Goal: Entertainment & Leisure: Browse casually

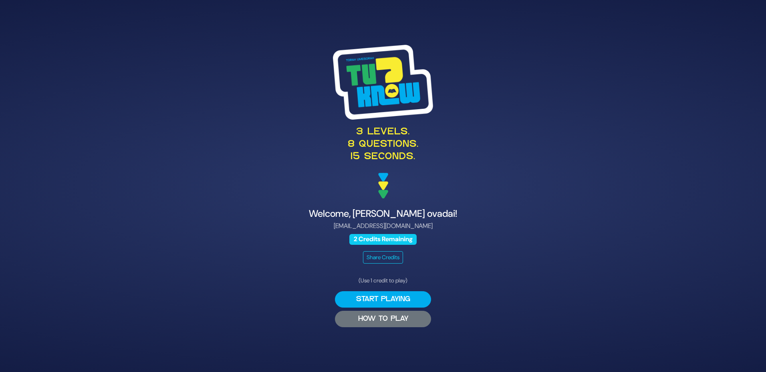
click at [381, 323] on button "HOW TO PLAY" at bounding box center [383, 319] width 96 height 16
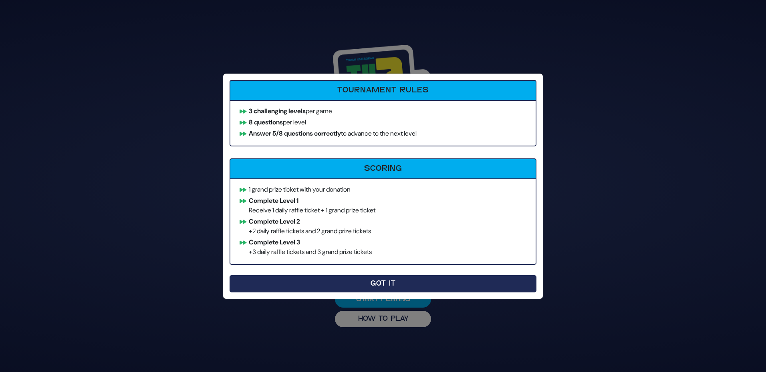
click at [311, 278] on button "Got It" at bounding box center [382, 284] width 307 height 17
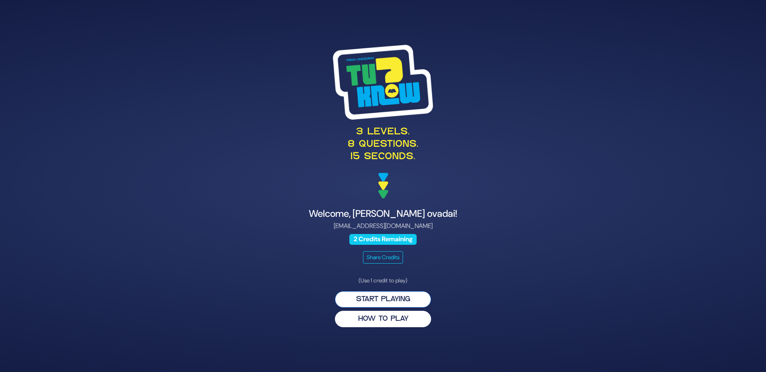
click at [349, 300] on button "Start Playing" at bounding box center [383, 300] width 96 height 16
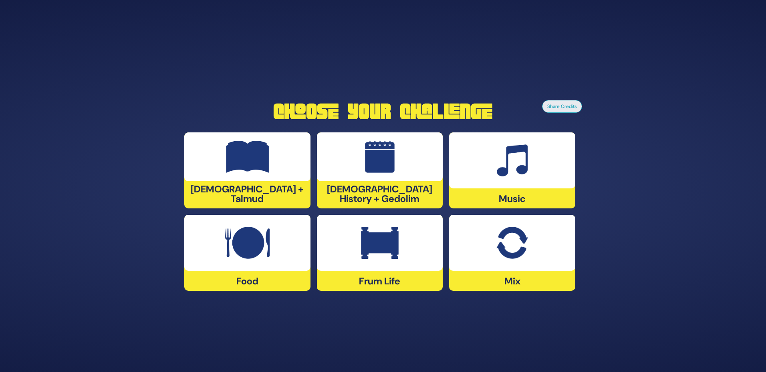
click at [355, 171] on div at bounding box center [380, 157] width 126 height 49
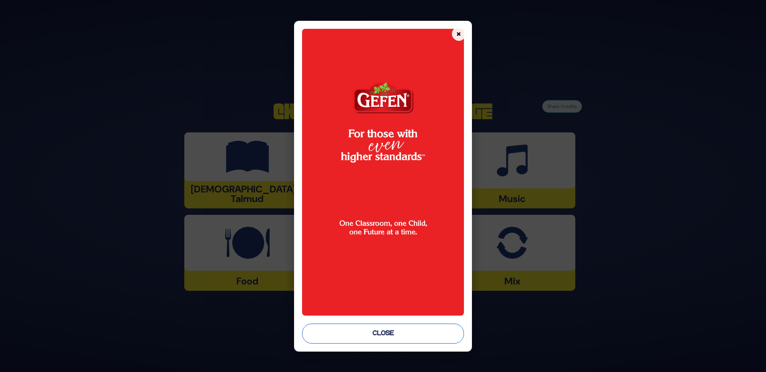
click at [386, 333] on button "Close" at bounding box center [382, 334] width 161 height 20
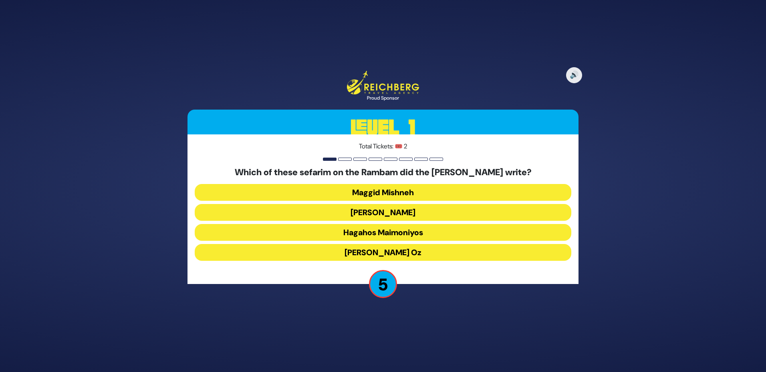
click at [423, 191] on button "Maggid Mishneh" at bounding box center [383, 192] width 376 height 17
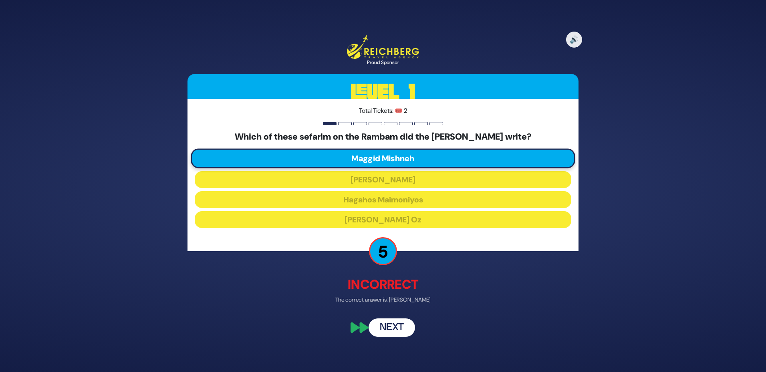
click at [395, 326] on button "Next" at bounding box center [391, 328] width 46 height 18
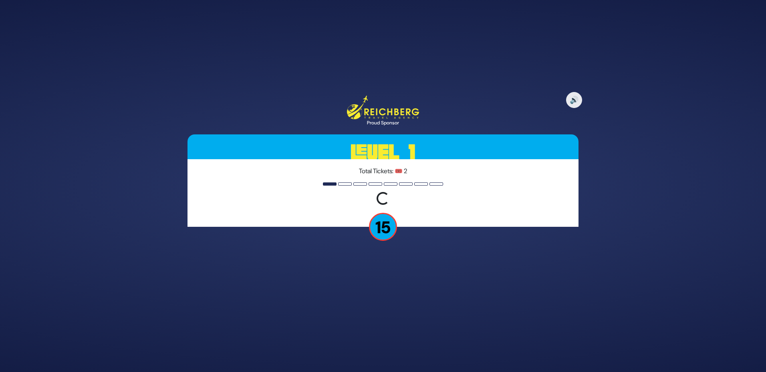
click at [385, 216] on p "15" at bounding box center [383, 227] width 28 height 28
drag, startPoint x: 385, startPoint y: 216, endPoint x: 368, endPoint y: 186, distance: 35.0
click at [368, 186] on div at bounding box center [383, 184] width 120 height 3
click at [330, 221] on div "Total Tickets: 🎟️ 2 Loading question..." at bounding box center [382, 193] width 391 height 68
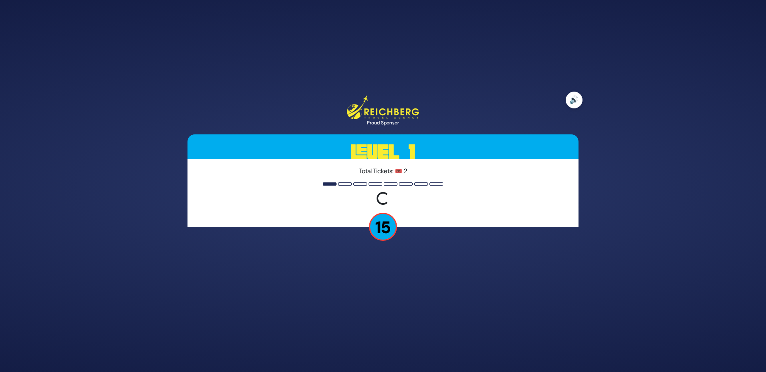
click at [570, 99] on button "🔊" at bounding box center [574, 100] width 17 height 17
click at [570, 99] on button "🔇" at bounding box center [574, 100] width 17 height 17
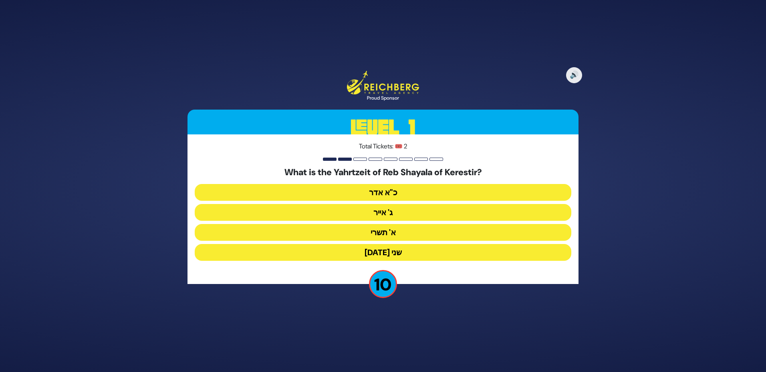
click at [404, 233] on button "א' תשרי" at bounding box center [383, 232] width 376 height 17
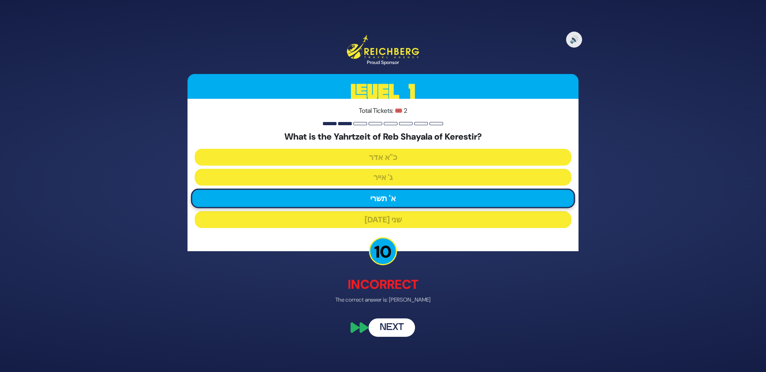
click at [397, 331] on button "Next" at bounding box center [391, 328] width 46 height 18
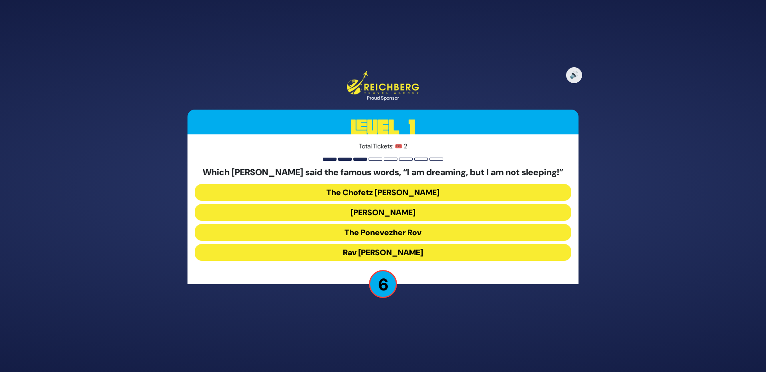
drag, startPoint x: 433, startPoint y: 212, endPoint x: 443, endPoint y: 231, distance: 21.1
click at [443, 231] on div "Which Gadol said the famous words, “I am dreaming, but I am not sleeping!” The …" at bounding box center [383, 215] width 376 height 97
click at [443, 231] on button "The Ponevezher Rov" at bounding box center [383, 232] width 376 height 17
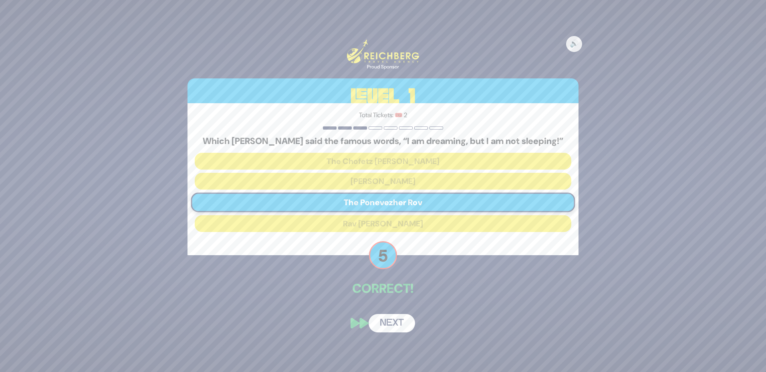
click at [401, 327] on button "Next" at bounding box center [391, 323] width 46 height 18
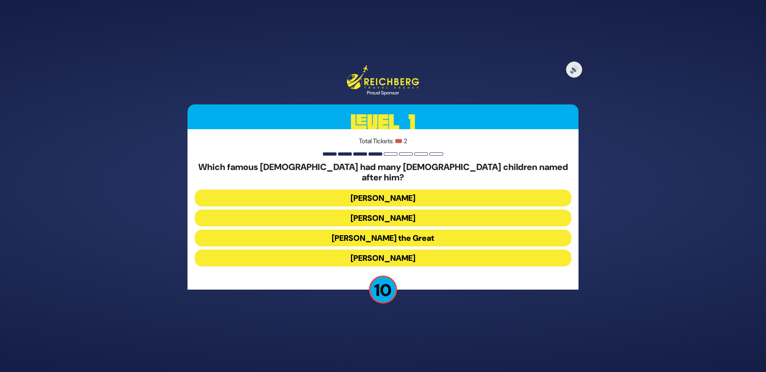
click at [379, 234] on button "Alexander the Great" at bounding box center [383, 238] width 376 height 17
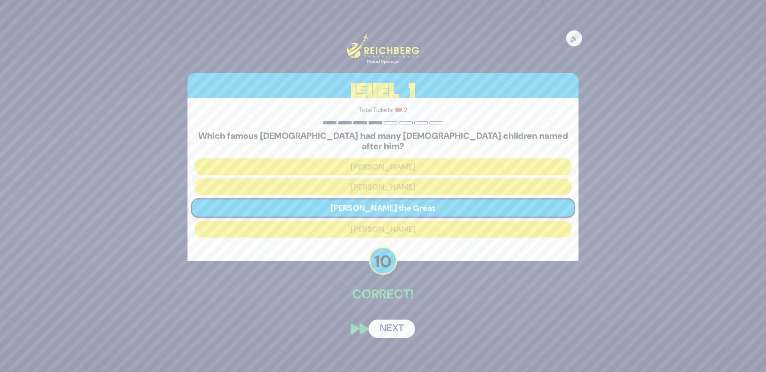
click at [387, 324] on button "Next" at bounding box center [391, 329] width 46 height 18
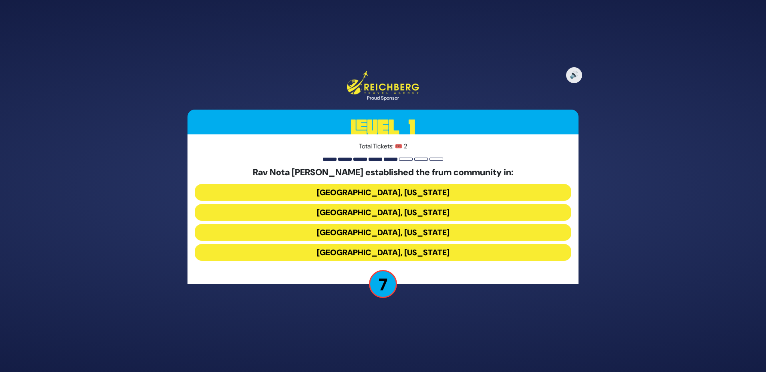
click at [407, 254] on button "Denver, Colorado" at bounding box center [383, 252] width 376 height 17
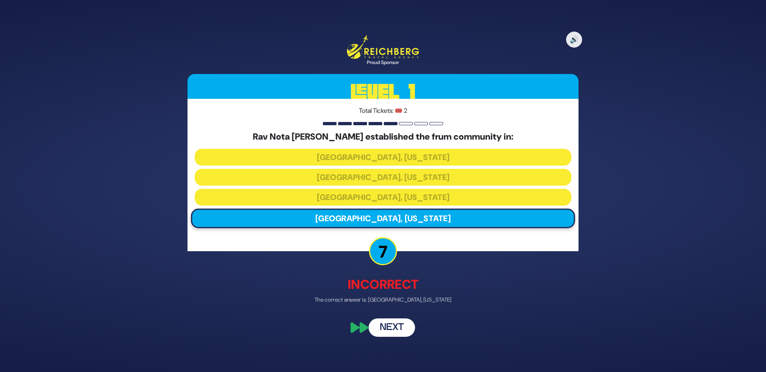
click at [391, 323] on button "Next" at bounding box center [391, 328] width 46 height 18
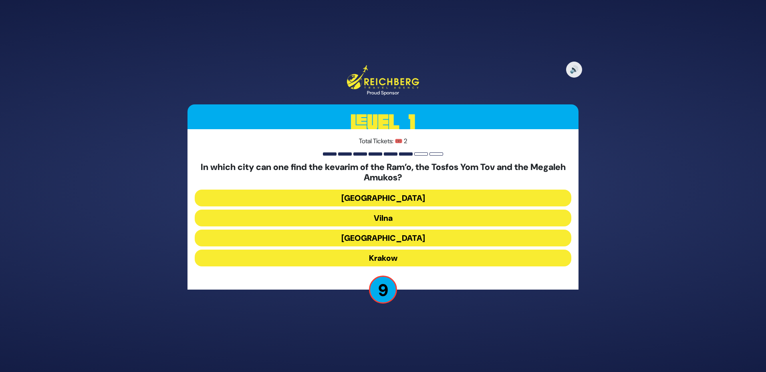
click at [399, 255] on button "Krakow" at bounding box center [383, 258] width 376 height 17
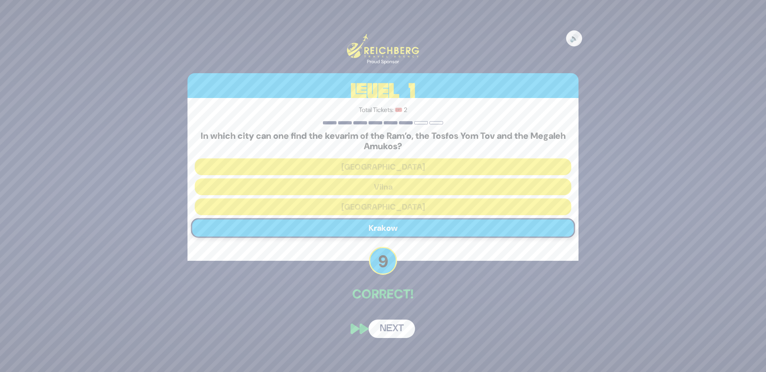
click at [398, 334] on button "Next" at bounding box center [391, 329] width 46 height 18
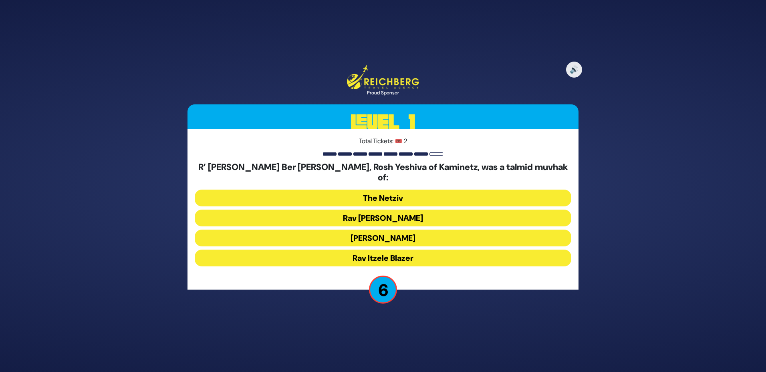
click at [438, 252] on button "Rav Itzele Blazer" at bounding box center [383, 258] width 376 height 17
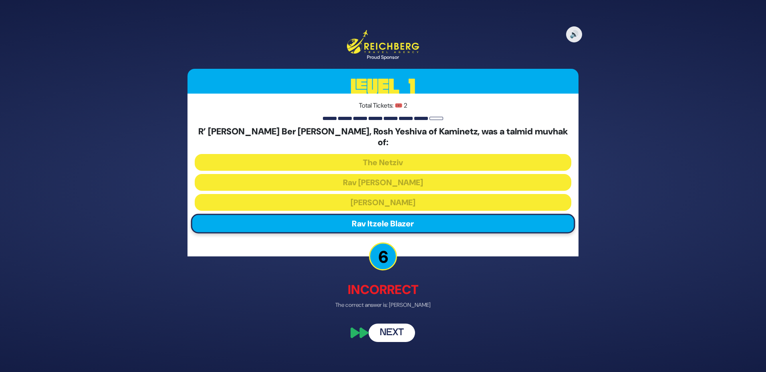
click at [405, 324] on button "Next" at bounding box center [391, 333] width 46 height 18
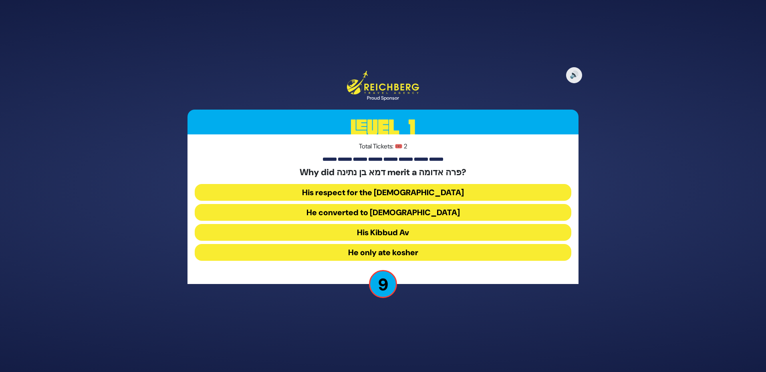
click at [411, 236] on button "His Kibbud Av" at bounding box center [383, 232] width 376 height 17
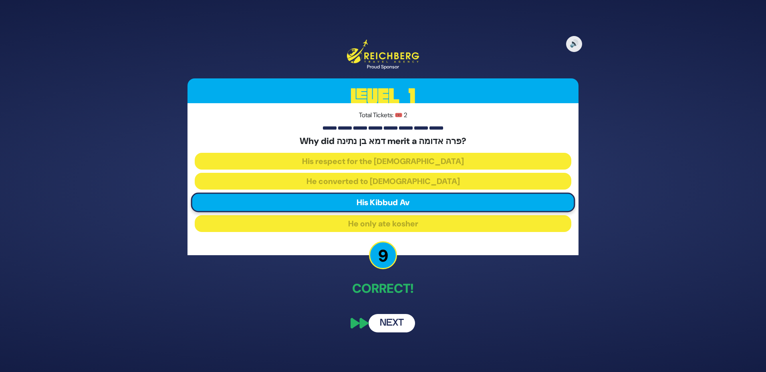
click at [401, 317] on button "Next" at bounding box center [391, 323] width 46 height 18
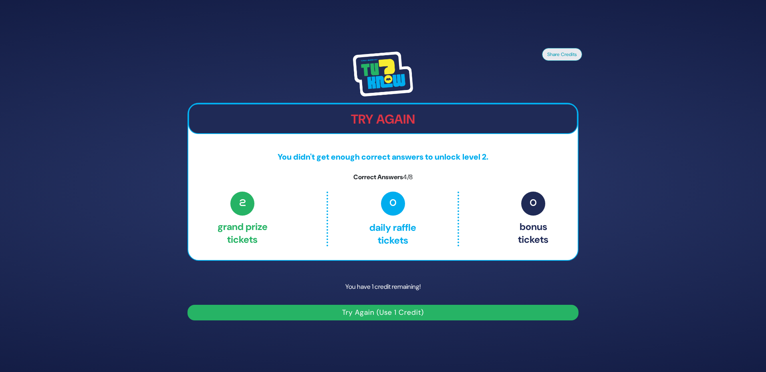
click at [422, 310] on button "Try Again (Use 1 Credit)" at bounding box center [382, 313] width 391 height 16
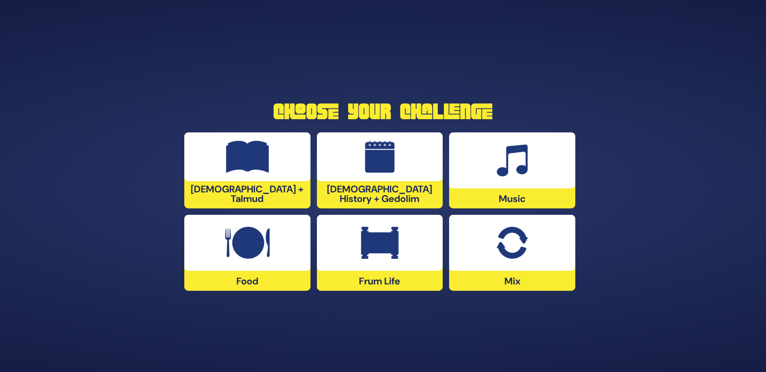
click at [328, 171] on div at bounding box center [380, 157] width 126 height 49
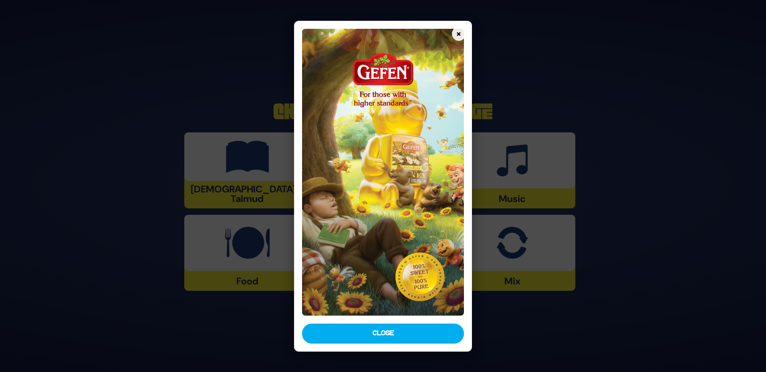
click at [403, 336] on button "Close" at bounding box center [382, 334] width 161 height 20
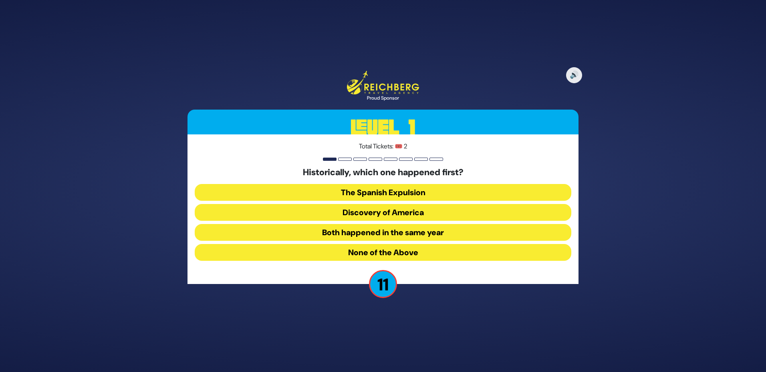
click at [380, 234] on button "Both happened in the same year" at bounding box center [383, 232] width 376 height 17
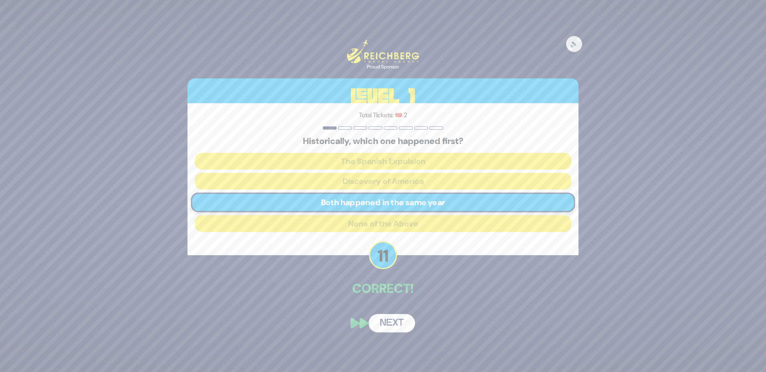
click at [386, 321] on button "Next" at bounding box center [391, 323] width 46 height 18
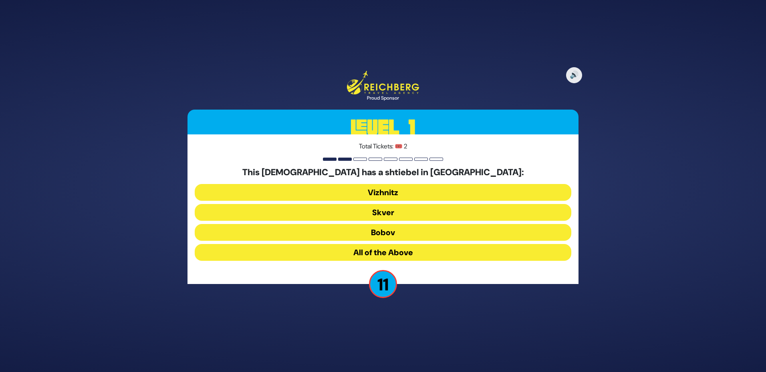
click at [409, 252] on button "All of the Above" at bounding box center [383, 252] width 376 height 17
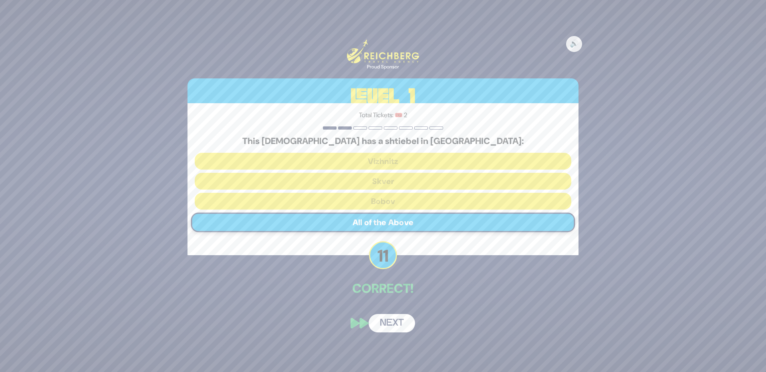
click at [391, 319] on button "Next" at bounding box center [391, 323] width 46 height 18
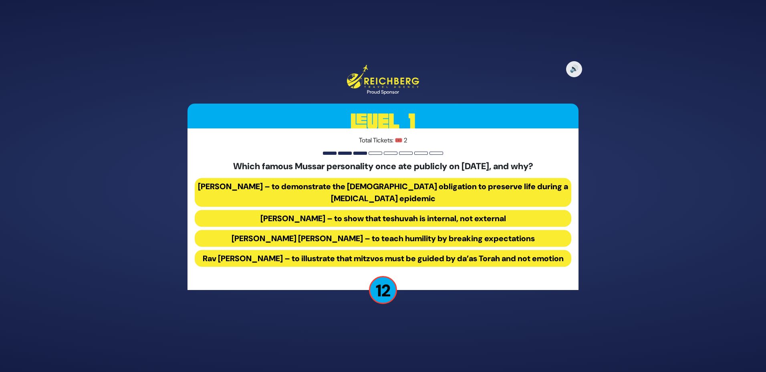
click at [352, 188] on button "[PERSON_NAME] – to demonstrate the [DEMOGRAPHIC_DATA] obligation to preserve li…" at bounding box center [383, 192] width 376 height 29
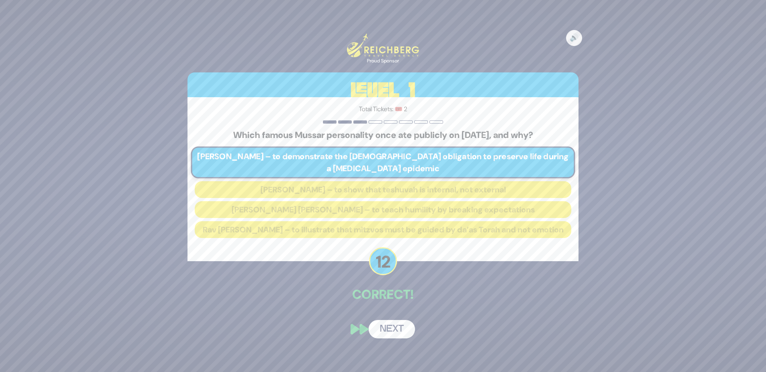
click at [394, 339] on button "Next" at bounding box center [391, 329] width 46 height 18
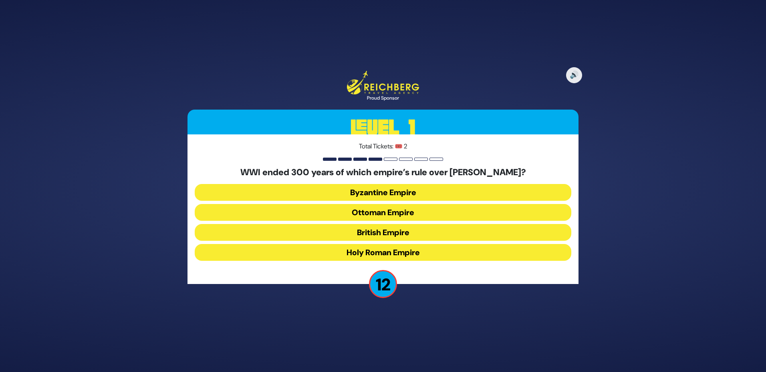
click at [402, 211] on button "Ottoman Empire" at bounding box center [383, 212] width 376 height 17
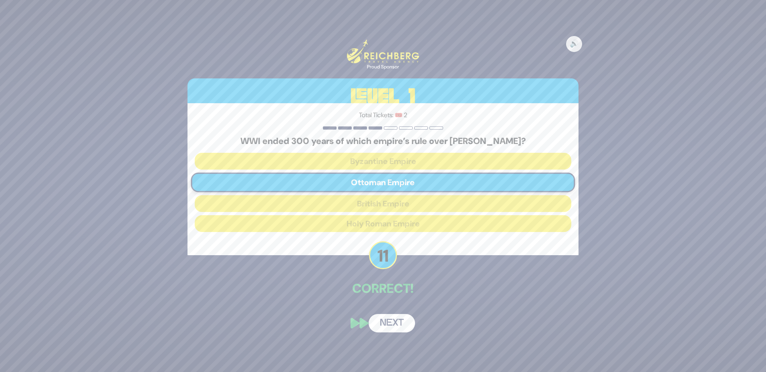
click at [389, 326] on button "Next" at bounding box center [391, 323] width 46 height 18
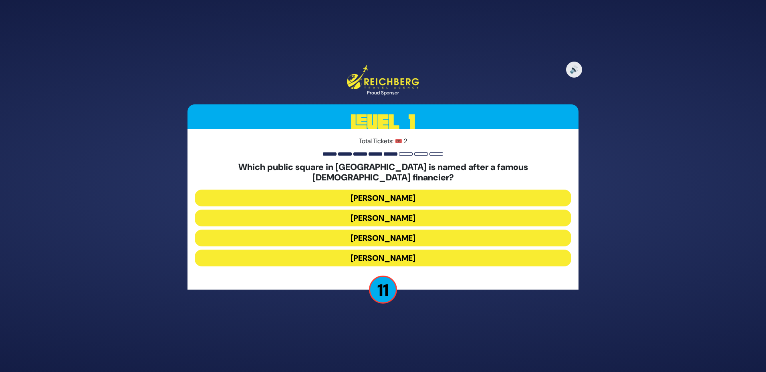
click at [424, 191] on button "[PERSON_NAME]" at bounding box center [383, 198] width 376 height 17
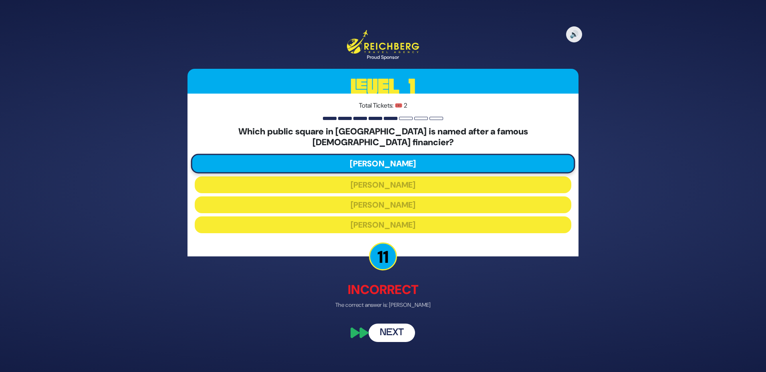
click at [384, 324] on button "Next" at bounding box center [391, 333] width 46 height 18
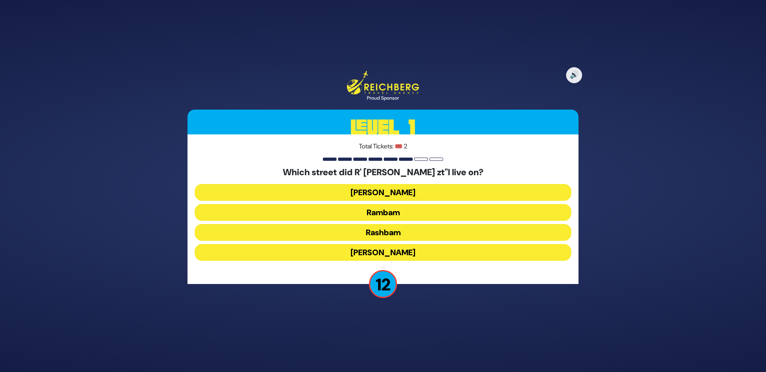
click at [403, 248] on button "[PERSON_NAME]" at bounding box center [383, 252] width 376 height 17
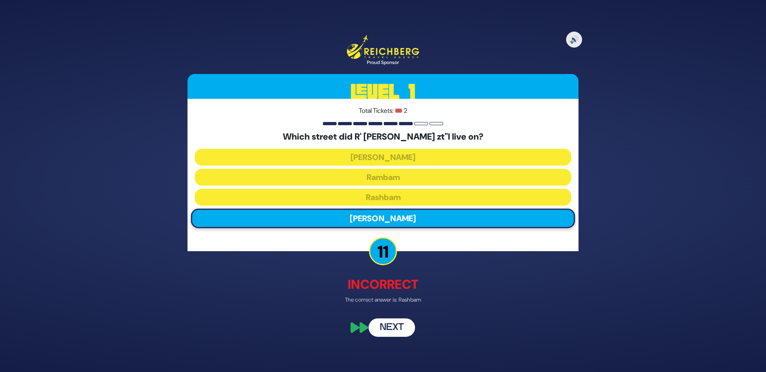
click at [391, 322] on button "Next" at bounding box center [391, 328] width 46 height 18
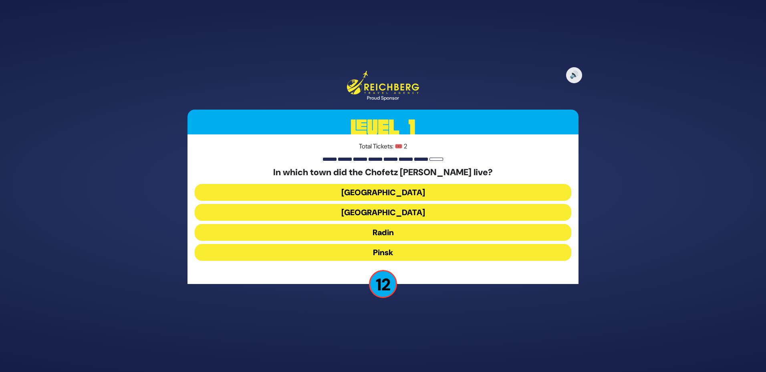
click at [420, 231] on button "Radin" at bounding box center [383, 232] width 376 height 17
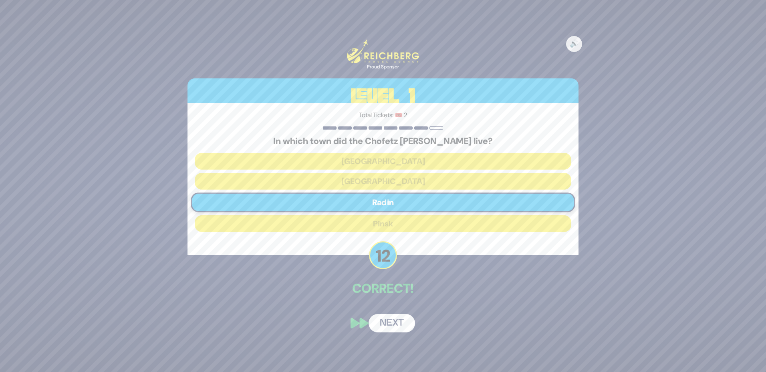
click at [380, 318] on button "Next" at bounding box center [391, 323] width 46 height 18
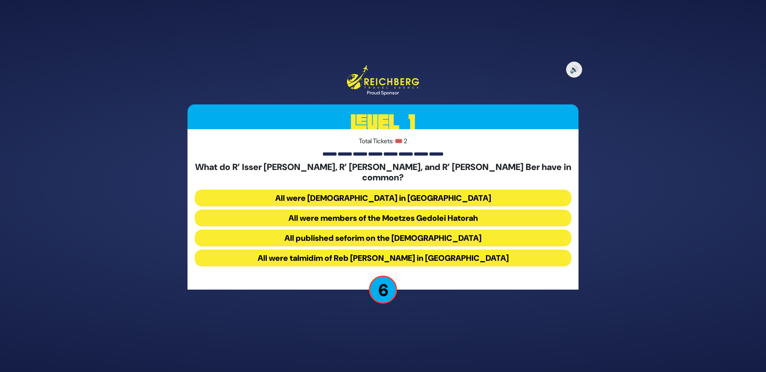
click at [425, 256] on button "All were talmidim of Reb [PERSON_NAME] in [GEOGRAPHIC_DATA]" at bounding box center [383, 258] width 376 height 17
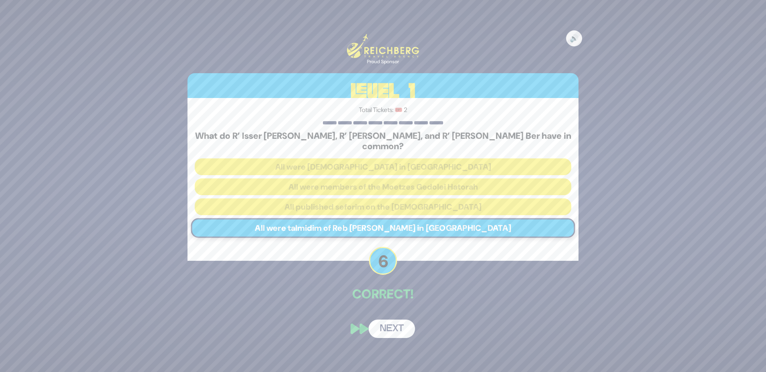
click at [406, 327] on button "Next" at bounding box center [391, 329] width 46 height 18
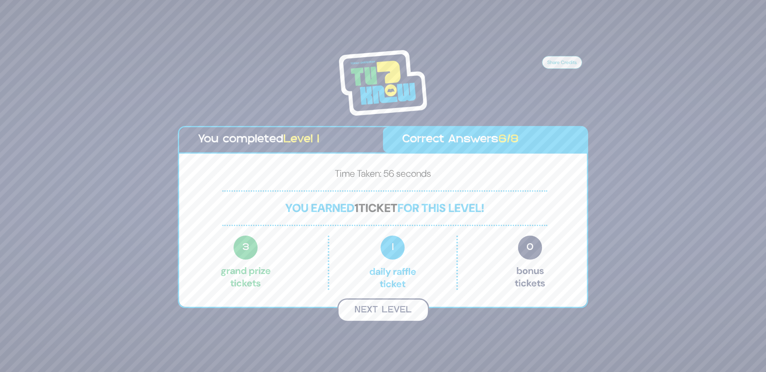
click at [368, 313] on button "Next Level" at bounding box center [383, 311] width 92 height 24
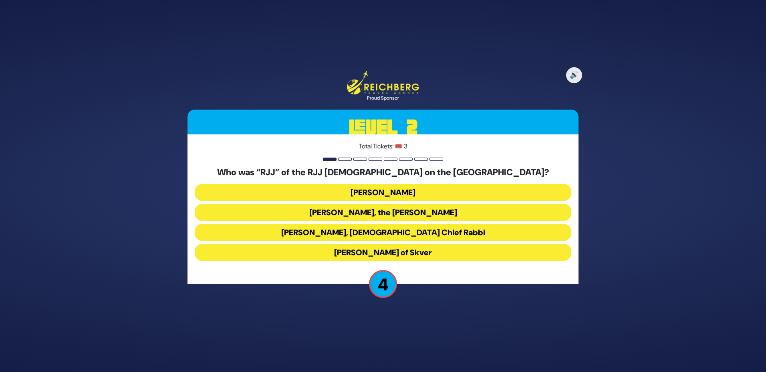
click at [359, 231] on button "[PERSON_NAME], [DEMOGRAPHIC_DATA] Chief Rabbi" at bounding box center [383, 232] width 376 height 17
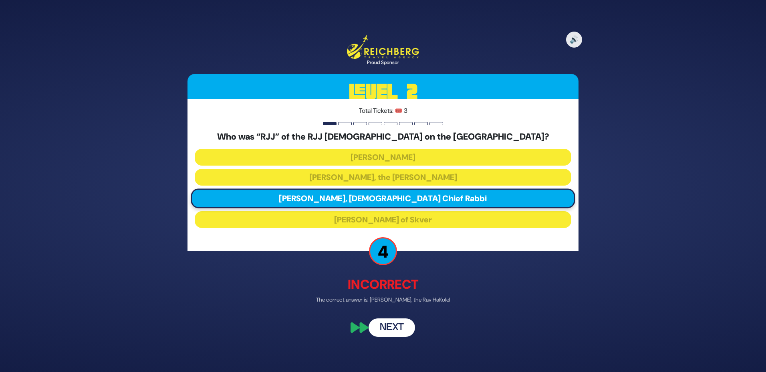
click at [389, 324] on button "Next" at bounding box center [391, 328] width 46 height 18
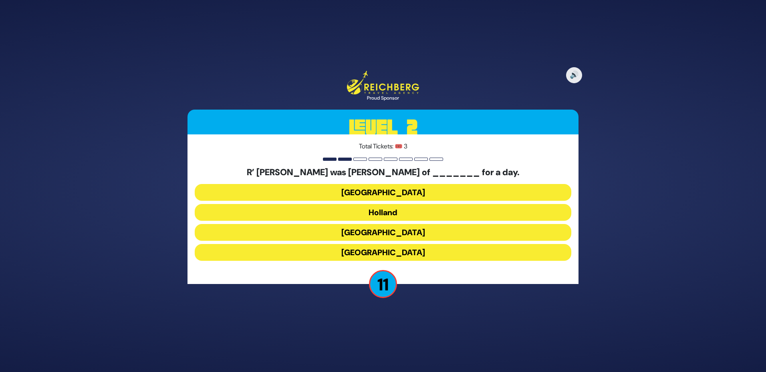
click at [413, 206] on button "Holland" at bounding box center [383, 212] width 376 height 17
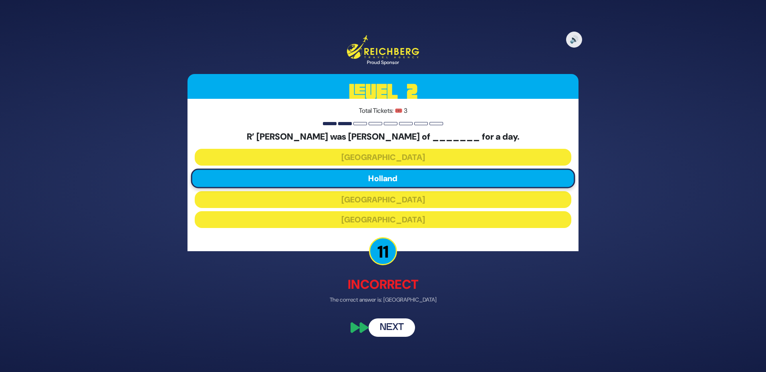
click at [390, 322] on button "Next" at bounding box center [391, 328] width 46 height 18
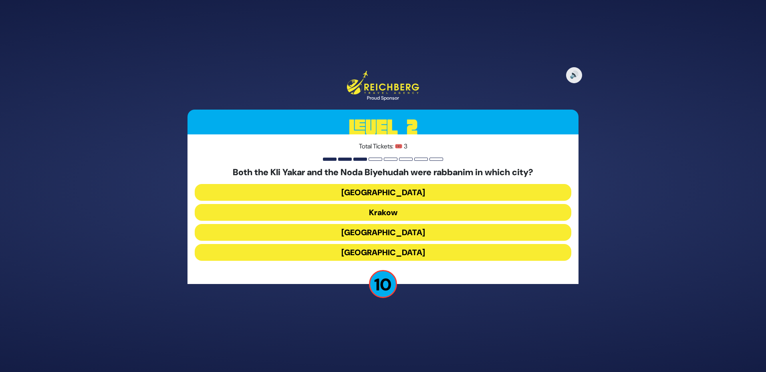
click at [393, 230] on button "[GEOGRAPHIC_DATA]" at bounding box center [383, 232] width 376 height 17
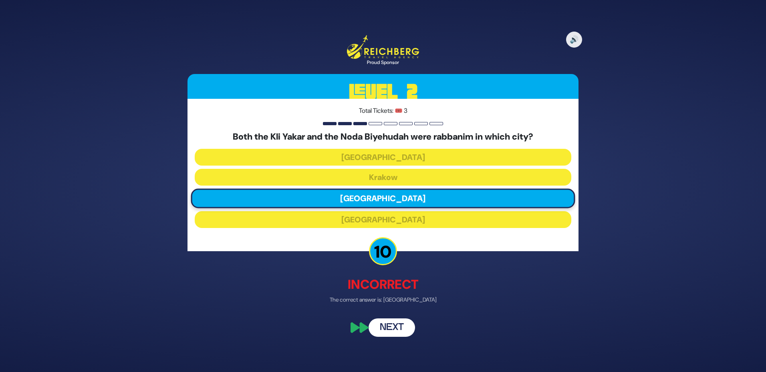
click at [385, 328] on button "Next" at bounding box center [391, 328] width 46 height 18
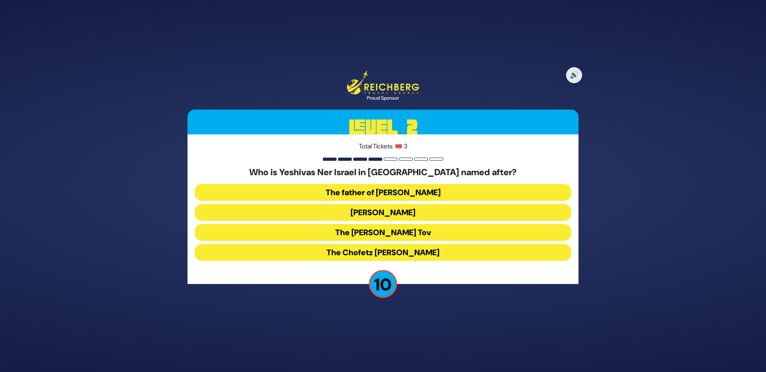
click at [397, 186] on button "The father of [PERSON_NAME]" at bounding box center [383, 192] width 376 height 17
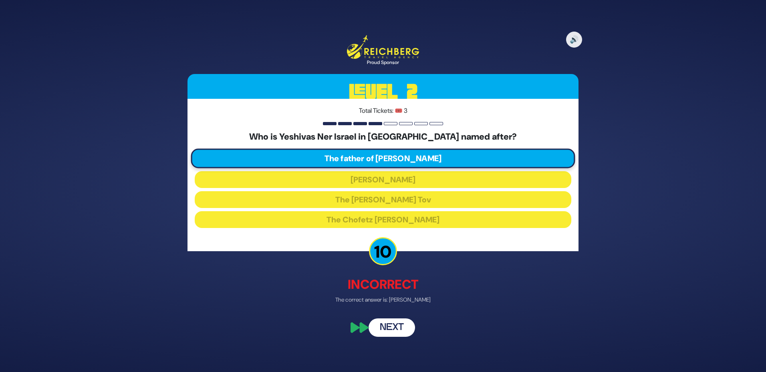
click at [378, 328] on button "Next" at bounding box center [391, 328] width 46 height 18
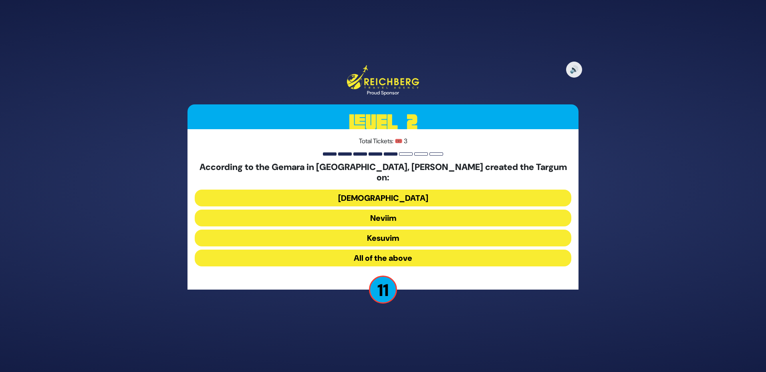
click at [405, 250] on button "All of the above" at bounding box center [383, 258] width 376 height 17
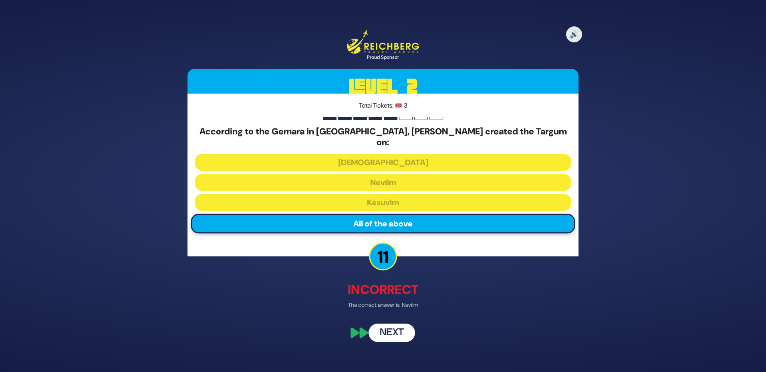
click at [392, 324] on button "Next" at bounding box center [391, 333] width 46 height 18
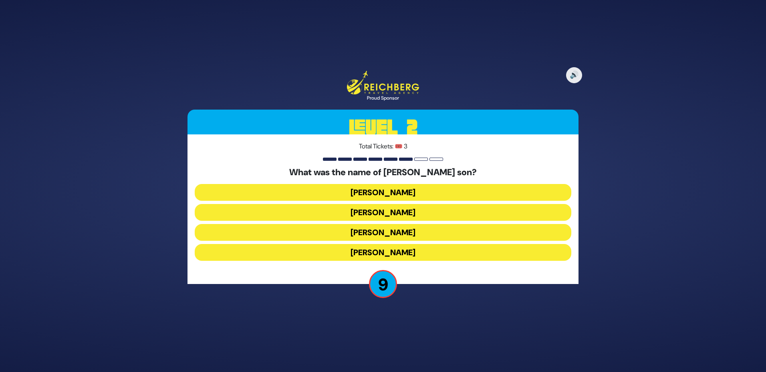
click at [438, 212] on button "[PERSON_NAME]" at bounding box center [383, 212] width 376 height 17
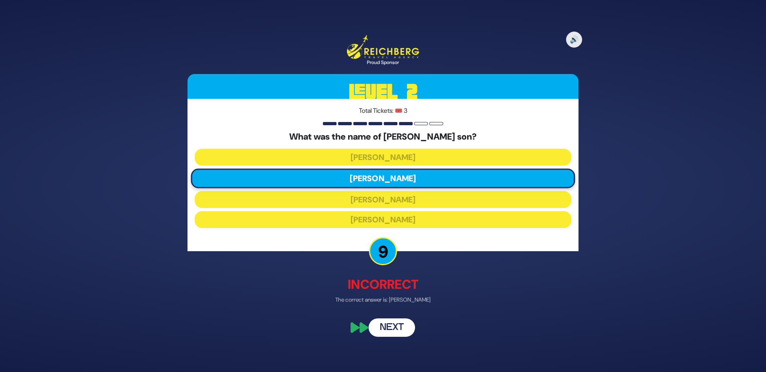
click at [392, 323] on button "Next" at bounding box center [391, 328] width 46 height 18
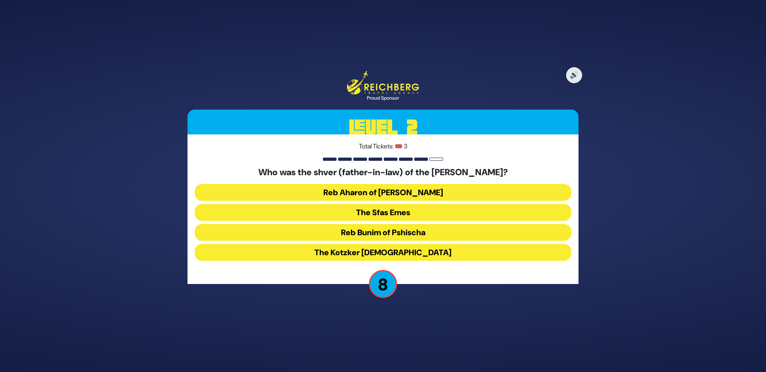
click at [433, 209] on button "The Sfas Emes" at bounding box center [383, 212] width 376 height 17
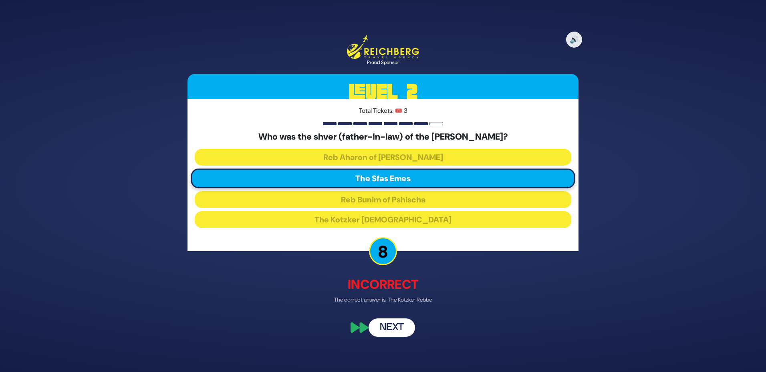
click at [400, 326] on button "Next" at bounding box center [391, 328] width 46 height 18
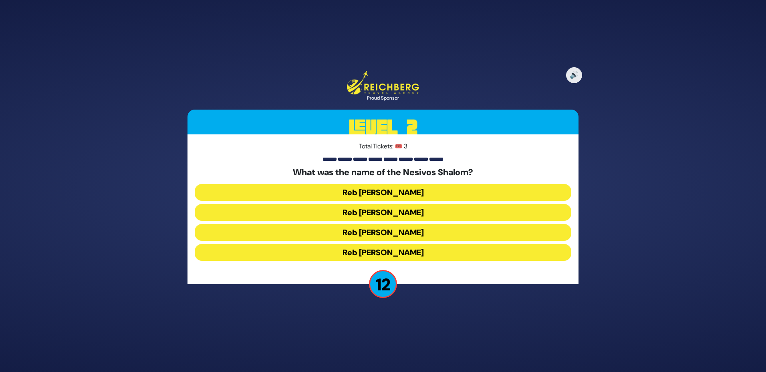
click at [320, 210] on button "Reb [PERSON_NAME]" at bounding box center [383, 212] width 376 height 17
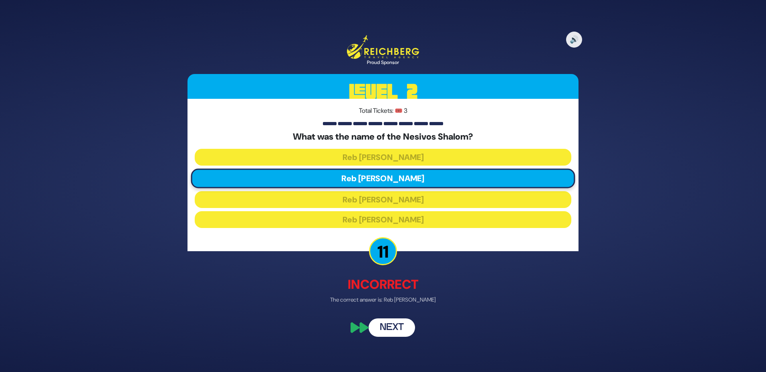
click at [385, 322] on button "Next" at bounding box center [391, 328] width 46 height 18
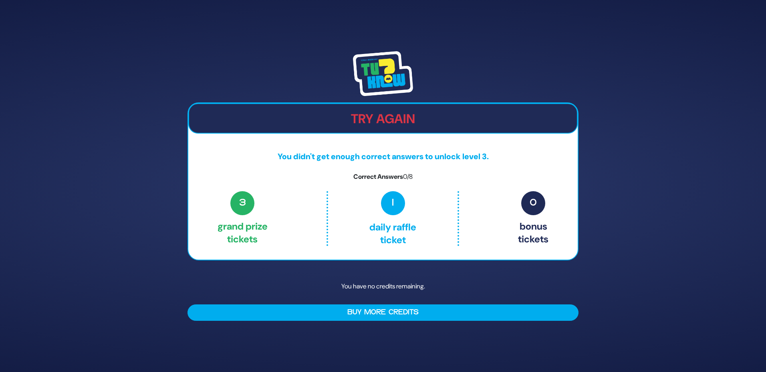
click at [431, 122] on h2 "Try Again" at bounding box center [383, 118] width 388 height 15
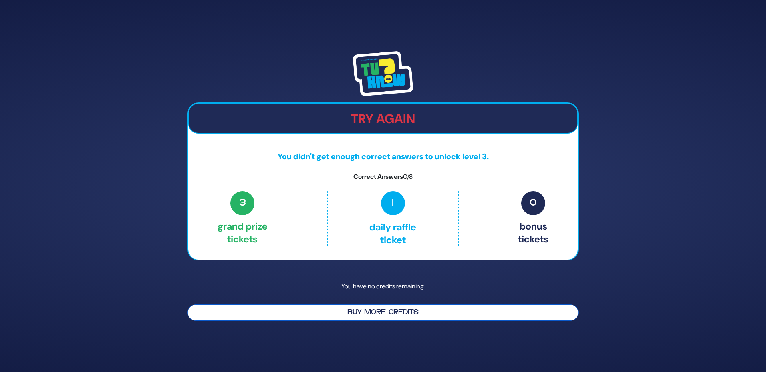
click at [380, 311] on button "Buy More Credits" at bounding box center [382, 313] width 391 height 16
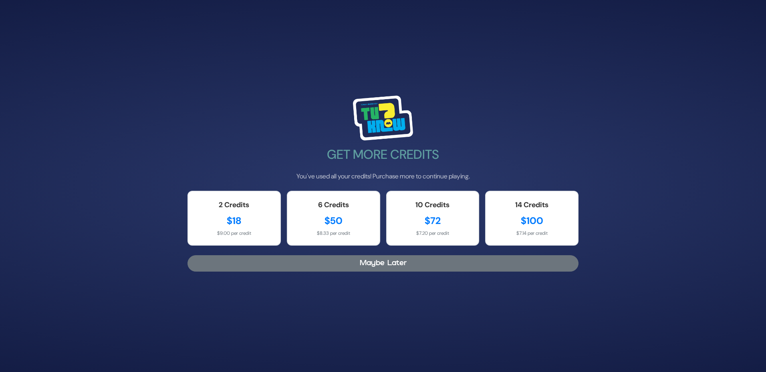
click at [381, 268] on button "Maybe Later" at bounding box center [382, 264] width 391 height 16
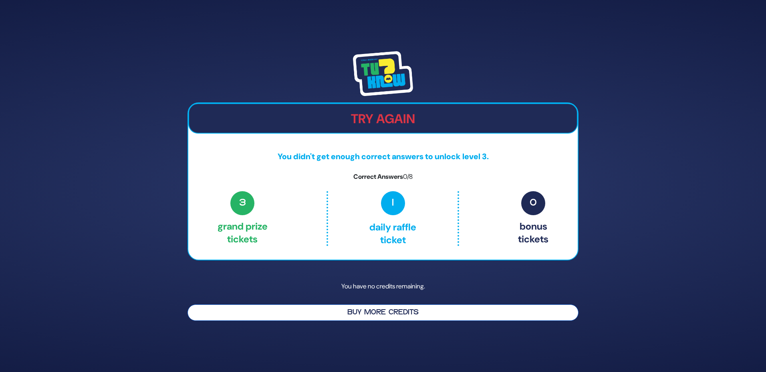
click at [429, 312] on button "Buy More Credits" at bounding box center [382, 313] width 391 height 16
